Goal: Task Accomplishment & Management: Manage account settings

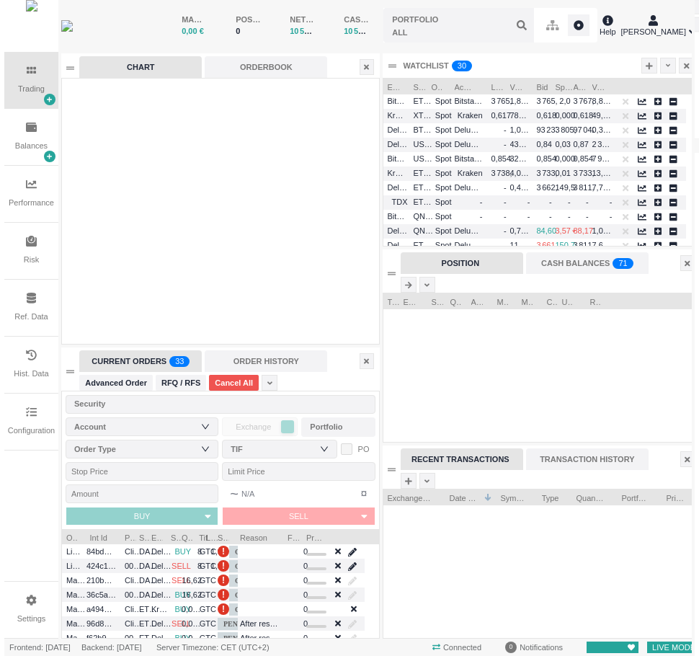
scroll to position [148, 316]
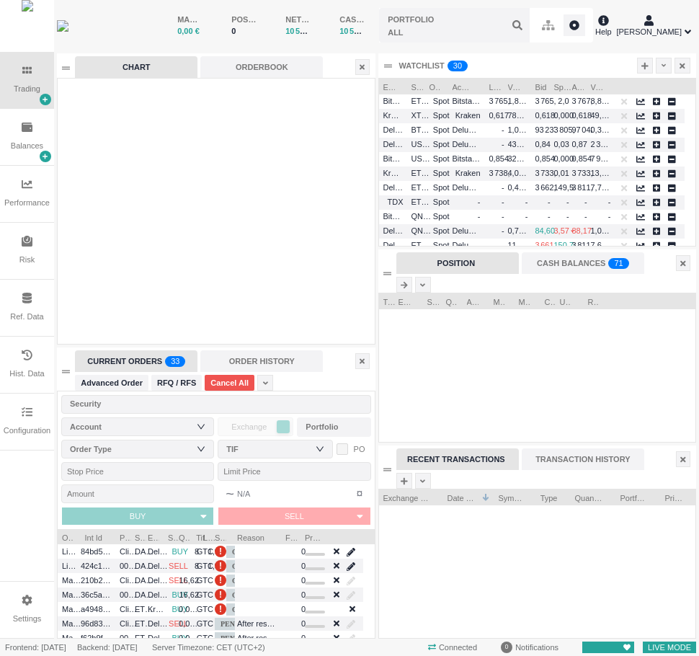
click at [16, 418] on div "Configuration" at bounding box center [27, 421] width 54 height 56
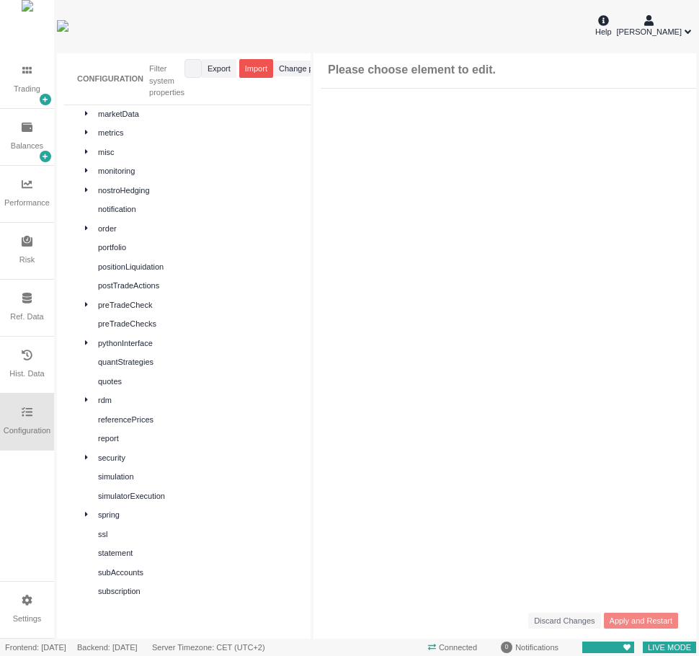
scroll to position [498, 0]
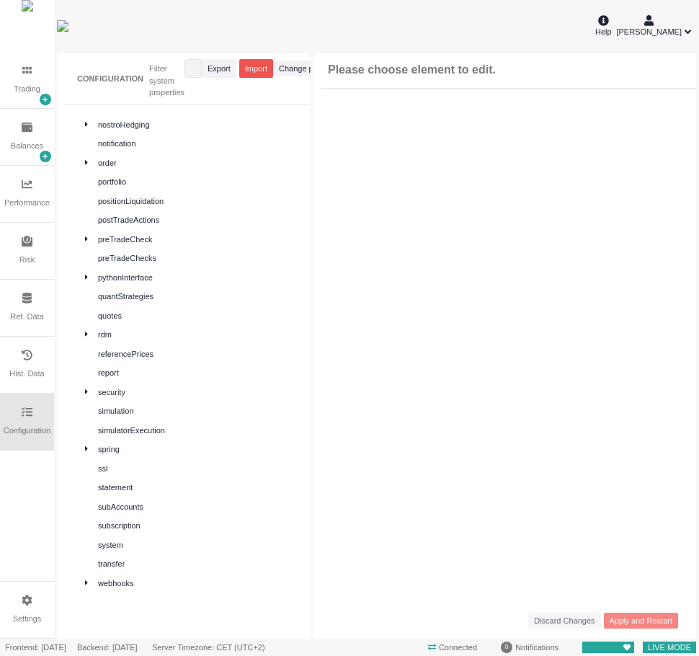
click at [94, 444] on div at bounding box center [91, 449] width 13 height 12
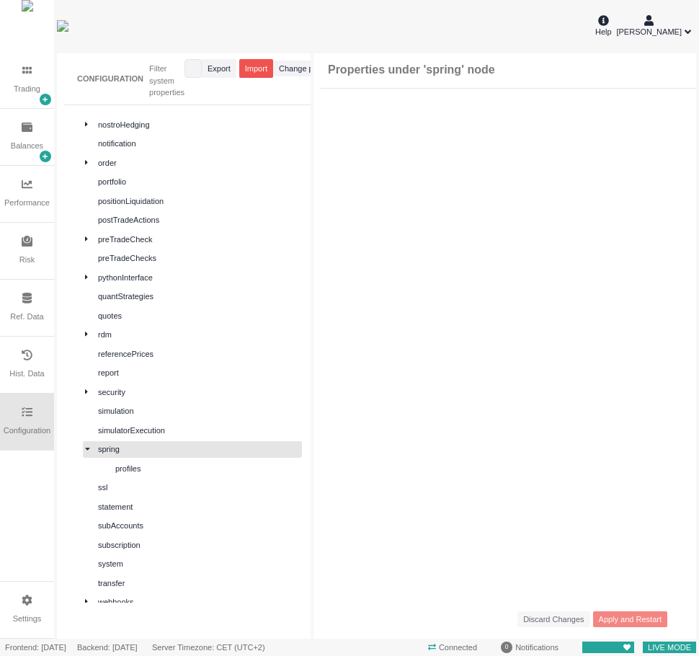
click at [122, 468] on div "profiles" at bounding box center [207, 468] width 184 height 12
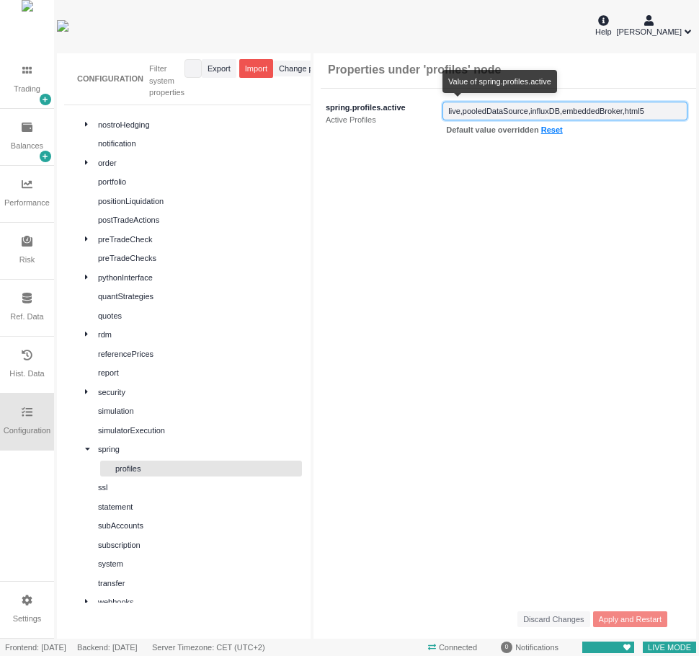
click at [654, 109] on input "string" at bounding box center [564, 111] width 245 height 19
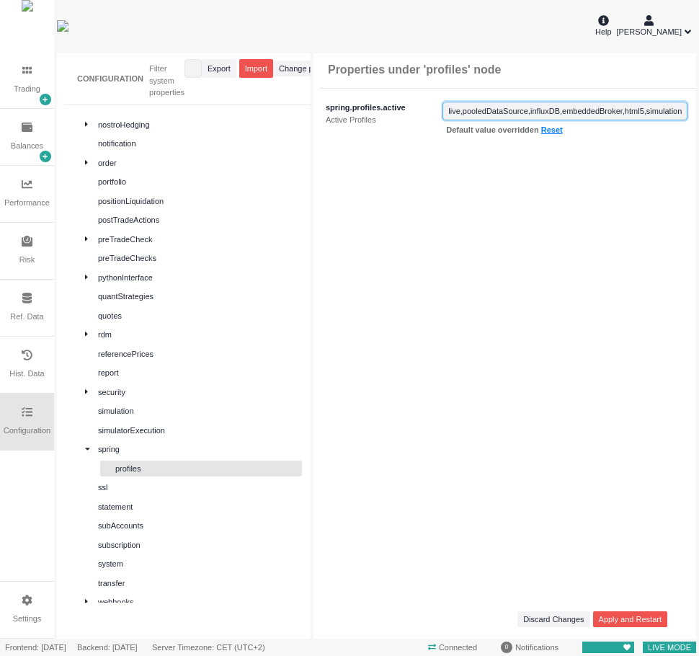
type input "live,pooledDataSource,influxDB,embeddedBroker,html5,simulation"
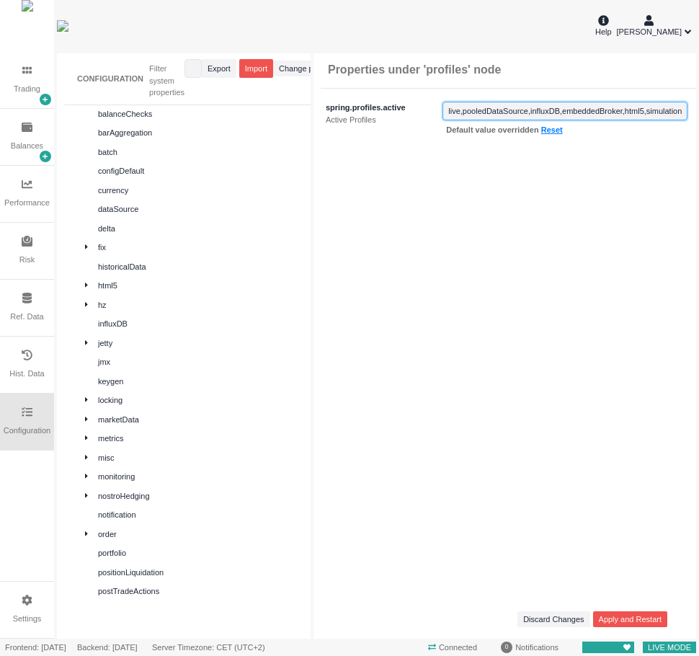
scroll to position [66, 0]
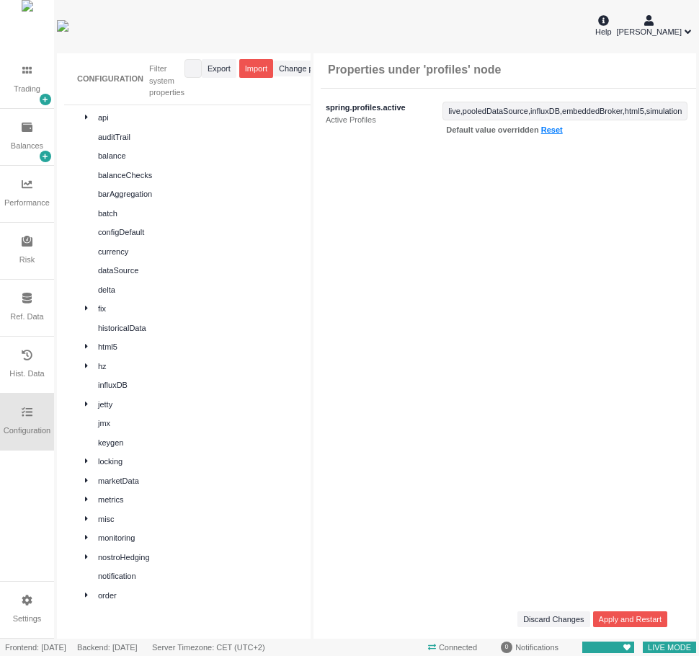
click at [101, 316] on div "fix" at bounding box center [192, 308] width 219 height 17
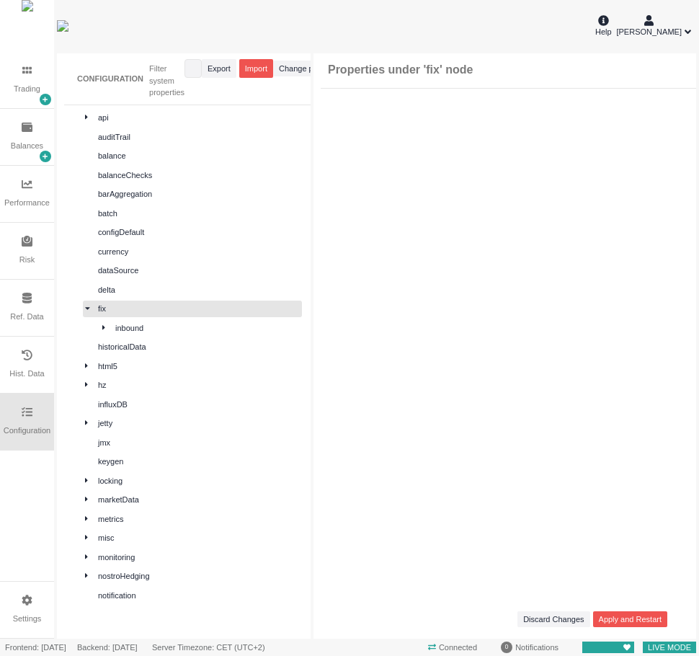
click at [165, 328] on div "inbound" at bounding box center [207, 328] width 184 height 12
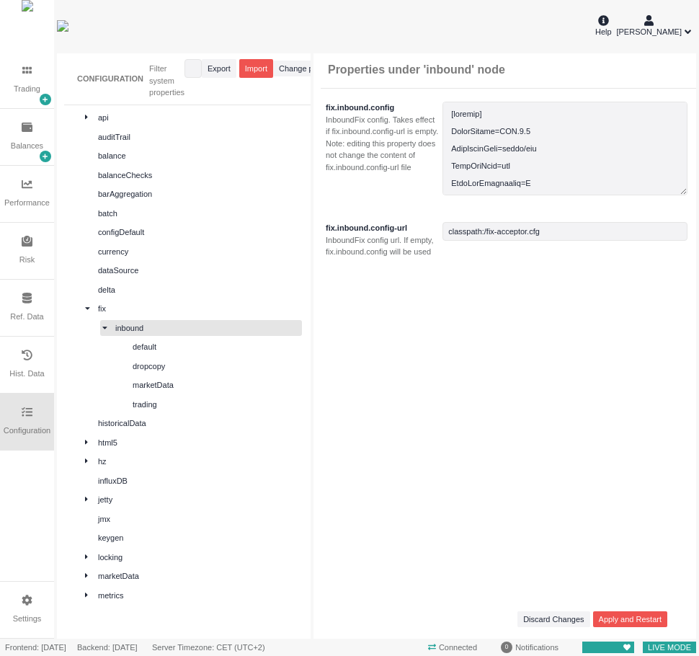
click at [179, 351] on div "default" at bounding box center [216, 347] width 167 height 12
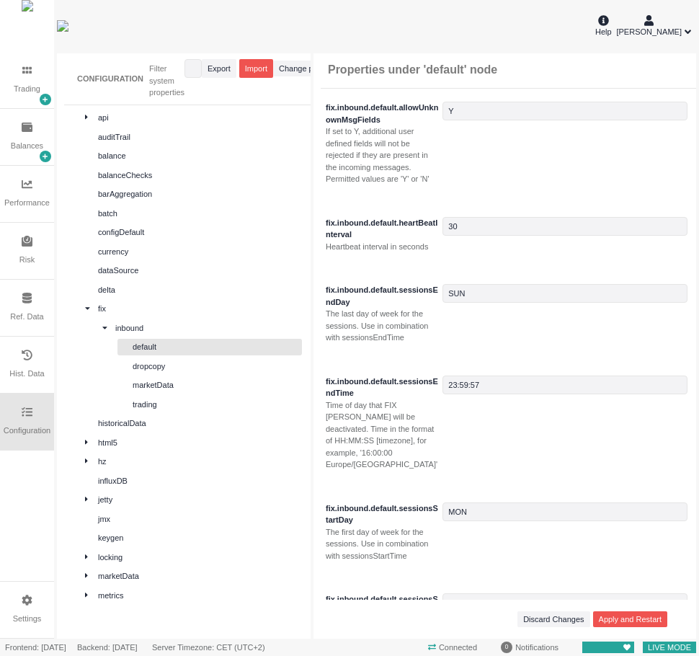
click at [165, 374] on div "default dropcopy marketData trading" at bounding box center [201, 375] width 202 height 73
click at [165, 366] on div "dropcopy" at bounding box center [216, 366] width 167 height 12
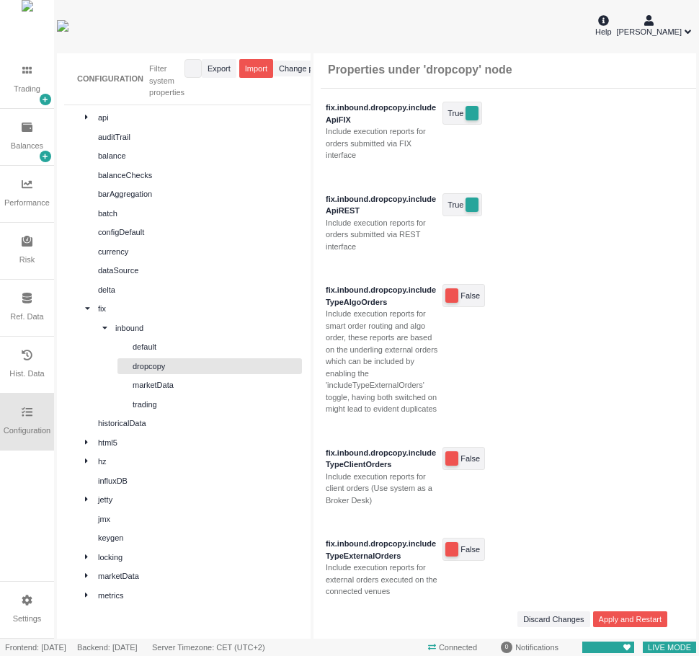
click at [166, 344] on div "default" at bounding box center [216, 347] width 167 height 12
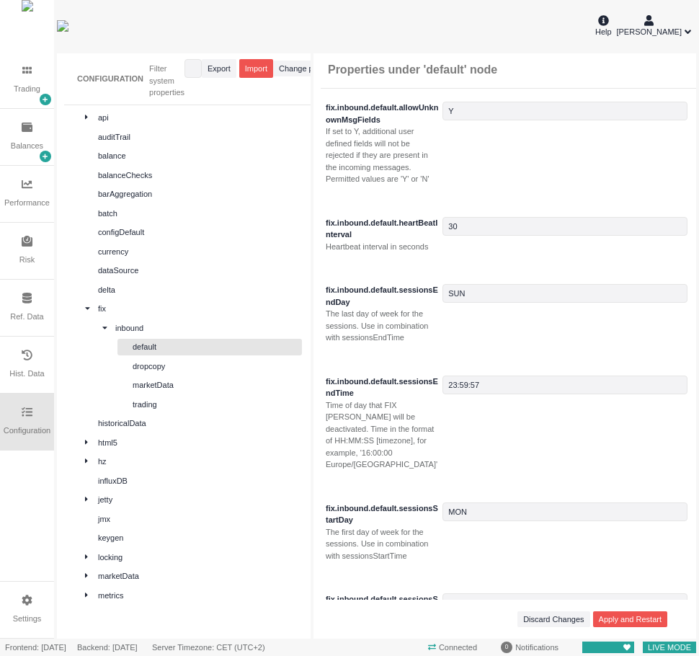
click at [159, 330] on div "inbound" at bounding box center [207, 328] width 184 height 12
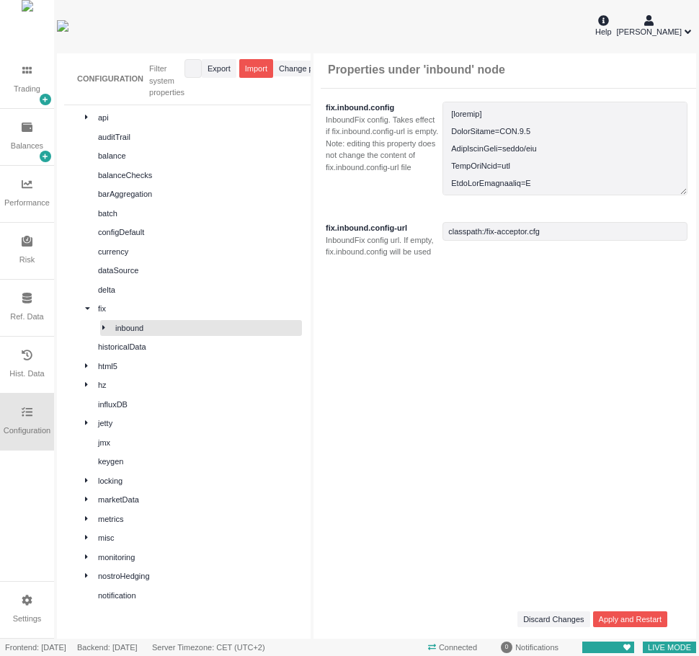
click at [158, 332] on div "inbound" at bounding box center [207, 328] width 184 height 12
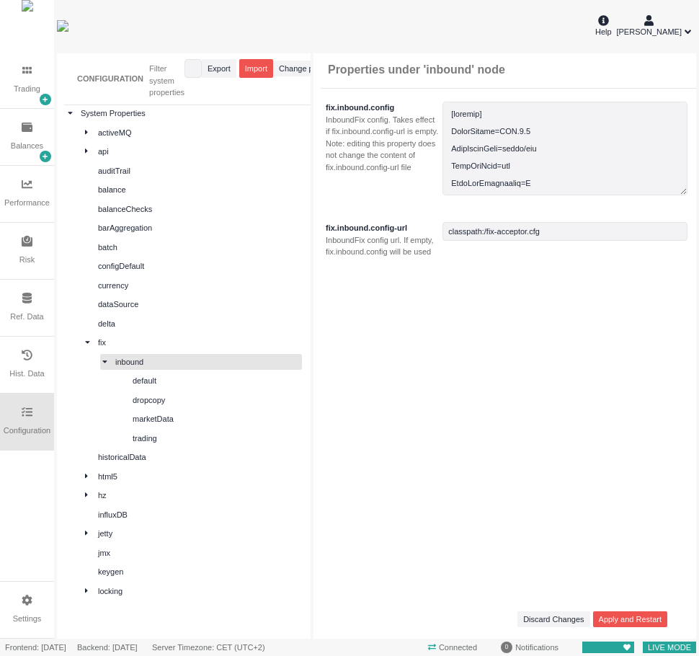
scroll to position [0, 0]
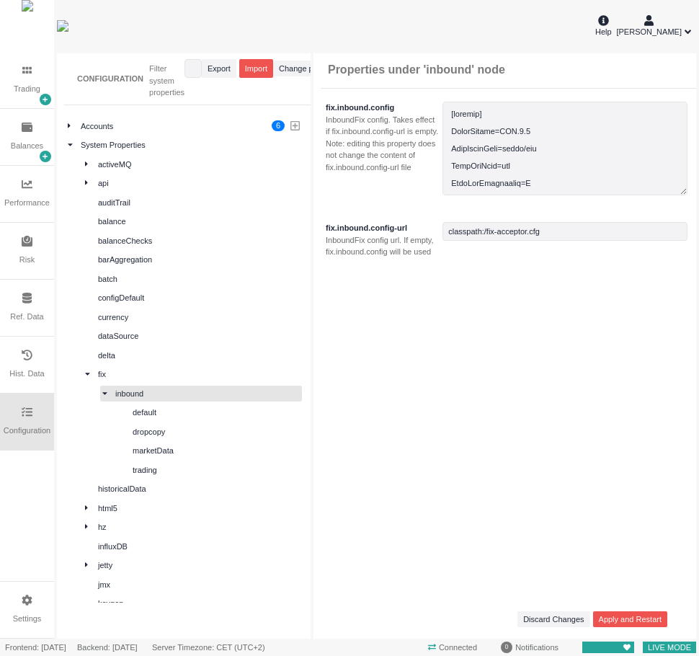
click at [143, 184] on div "api" at bounding box center [199, 183] width 202 height 12
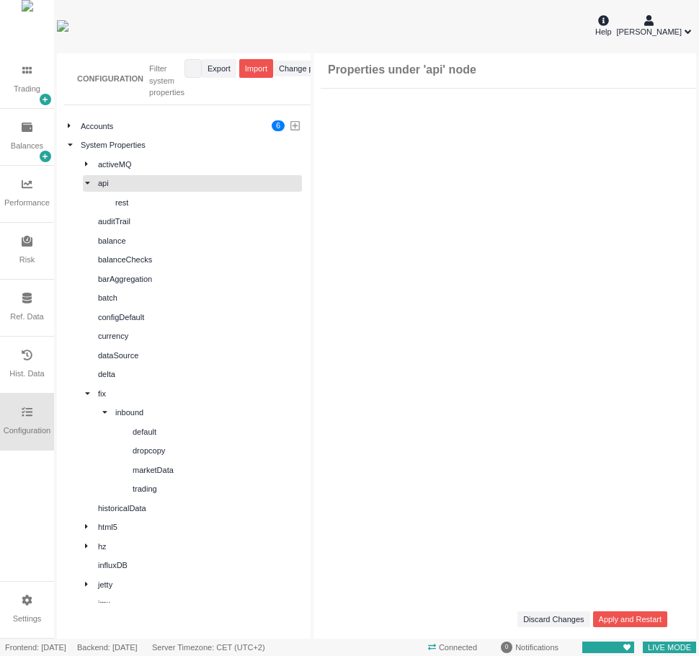
click at [200, 417] on div "inbound" at bounding box center [207, 412] width 184 height 12
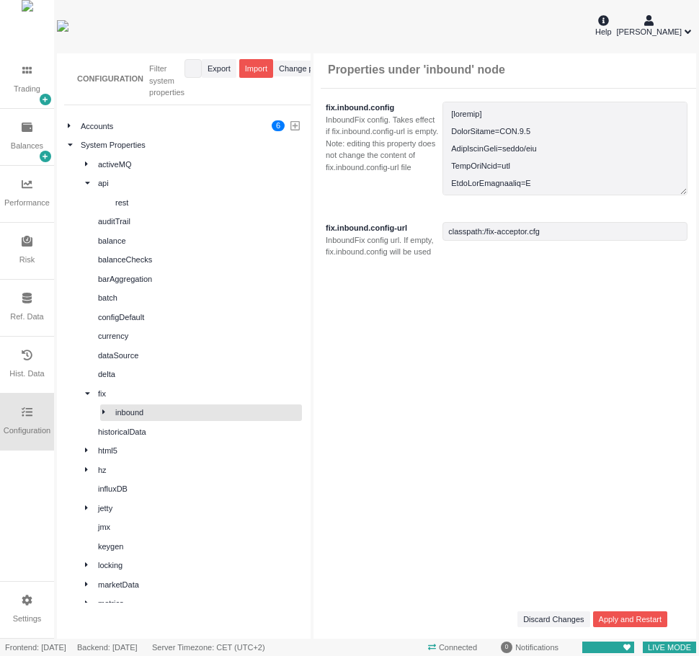
click at [200, 417] on div "inbound" at bounding box center [207, 412] width 184 height 12
click at [225, 430] on div "default" at bounding box center [216, 432] width 167 height 12
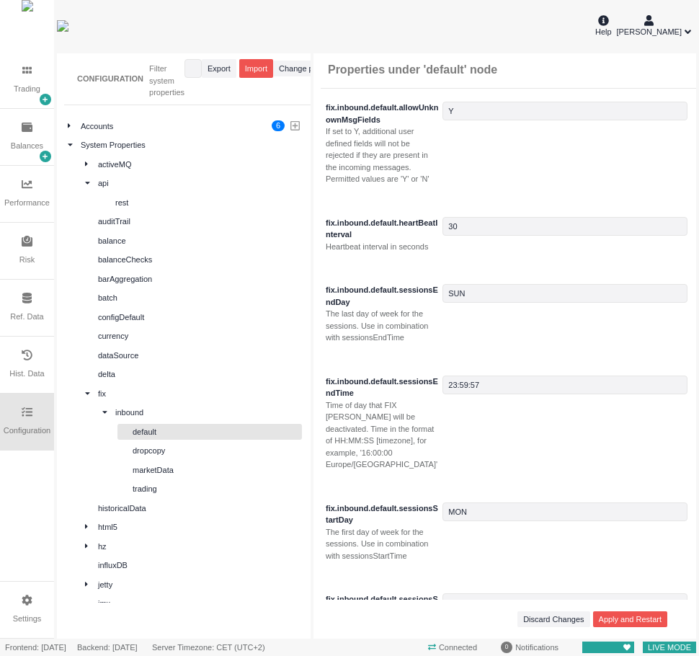
click at [189, 472] on div "marketData" at bounding box center [216, 470] width 167 height 12
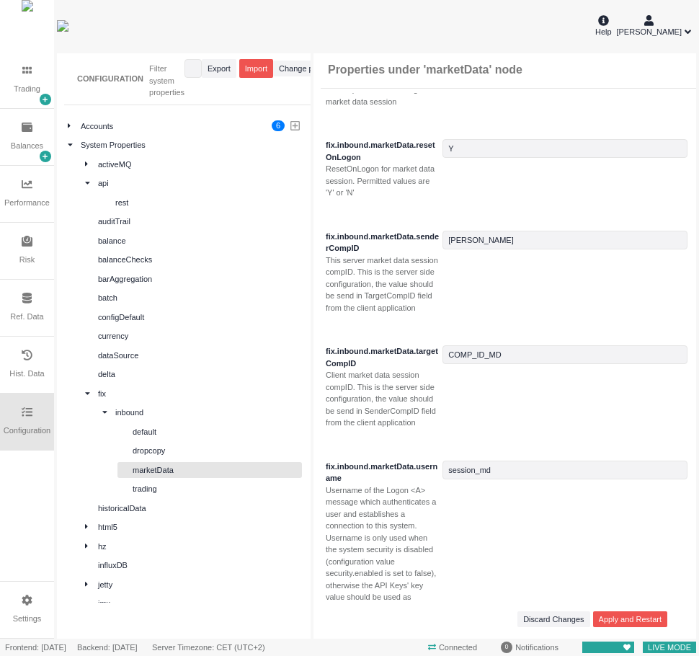
scroll to position [278, 0]
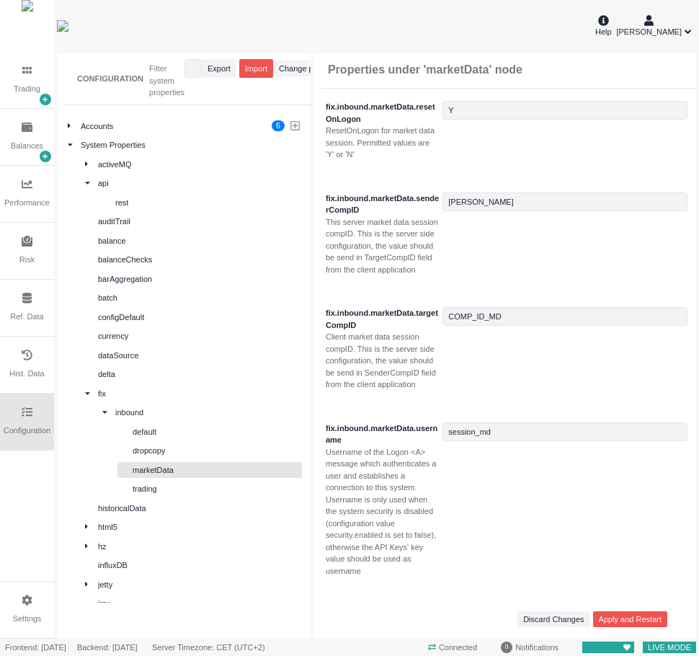
click at [197, 488] on div "trading" at bounding box center [216, 489] width 167 height 12
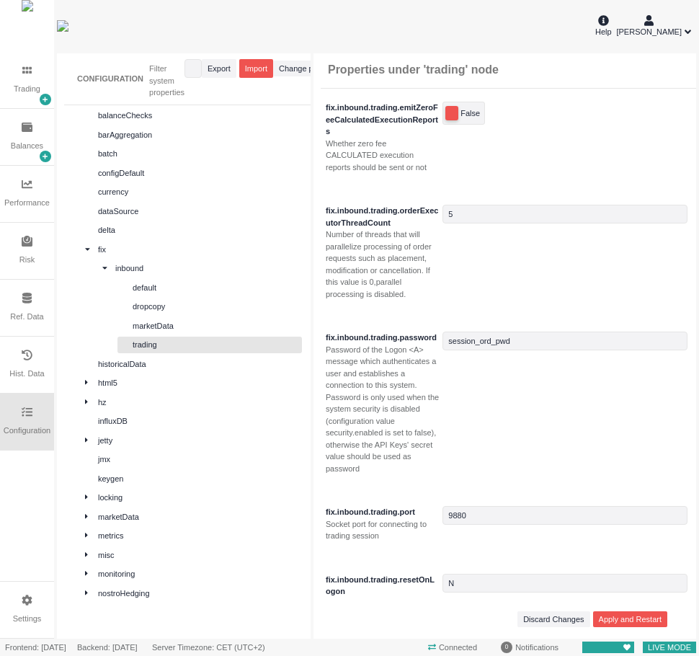
scroll to position [216, 0]
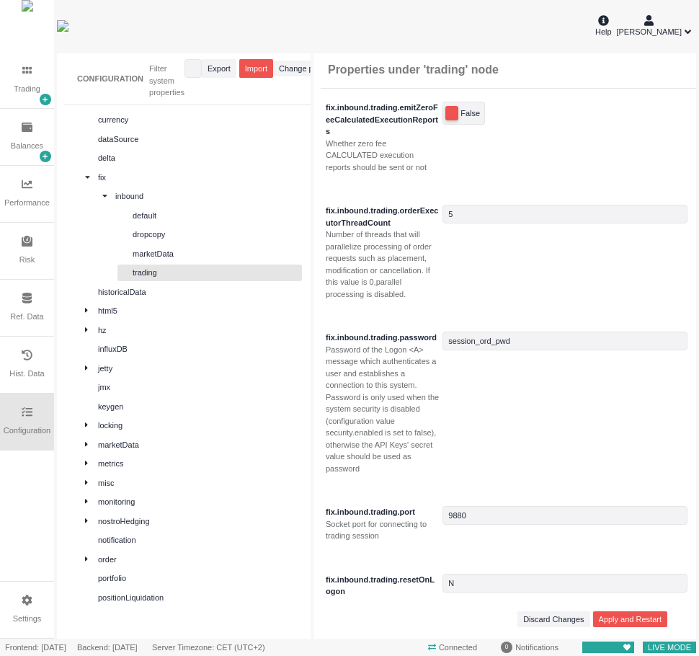
click at [81, 448] on div "activeMQ api rest auditTrail balance balanceChecks barAggregation batch configD…" at bounding box center [184, 473] width 236 height 1066
click at [87, 447] on icon at bounding box center [86, 444] width 3 height 8
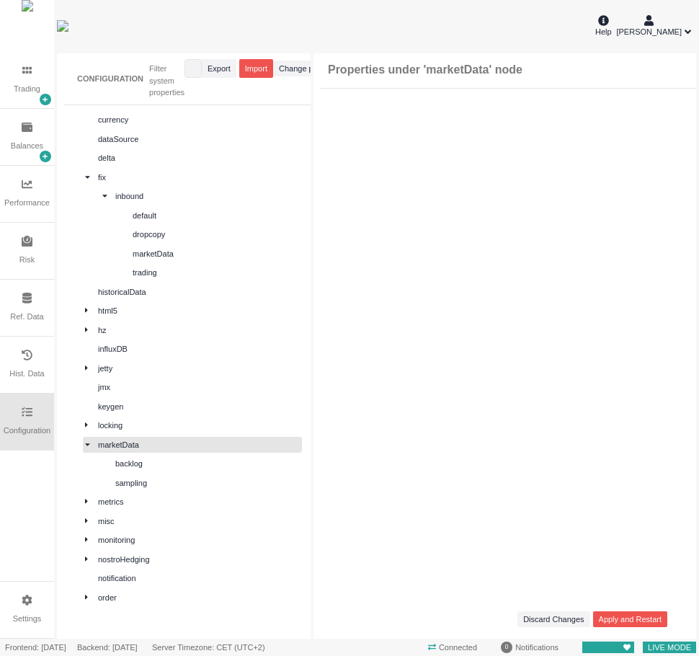
click at [89, 445] on icon at bounding box center [87, 444] width 5 height 8
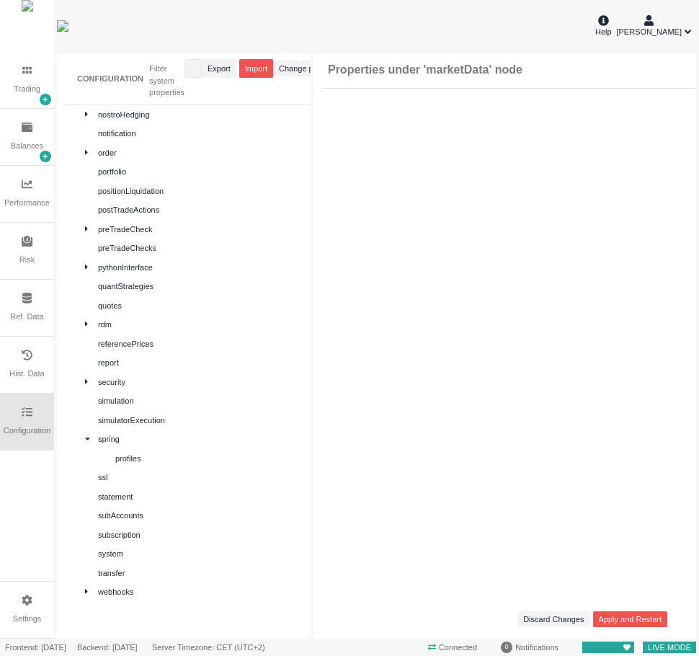
scroll to position [631, 0]
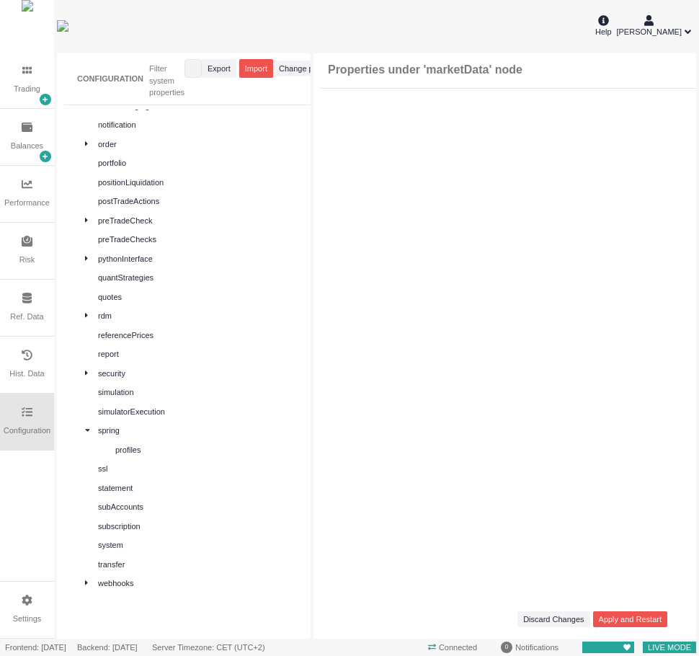
click at [107, 444] on div at bounding box center [108, 450] width 13 height 12
